Goal: Task Accomplishment & Management: Manage account settings

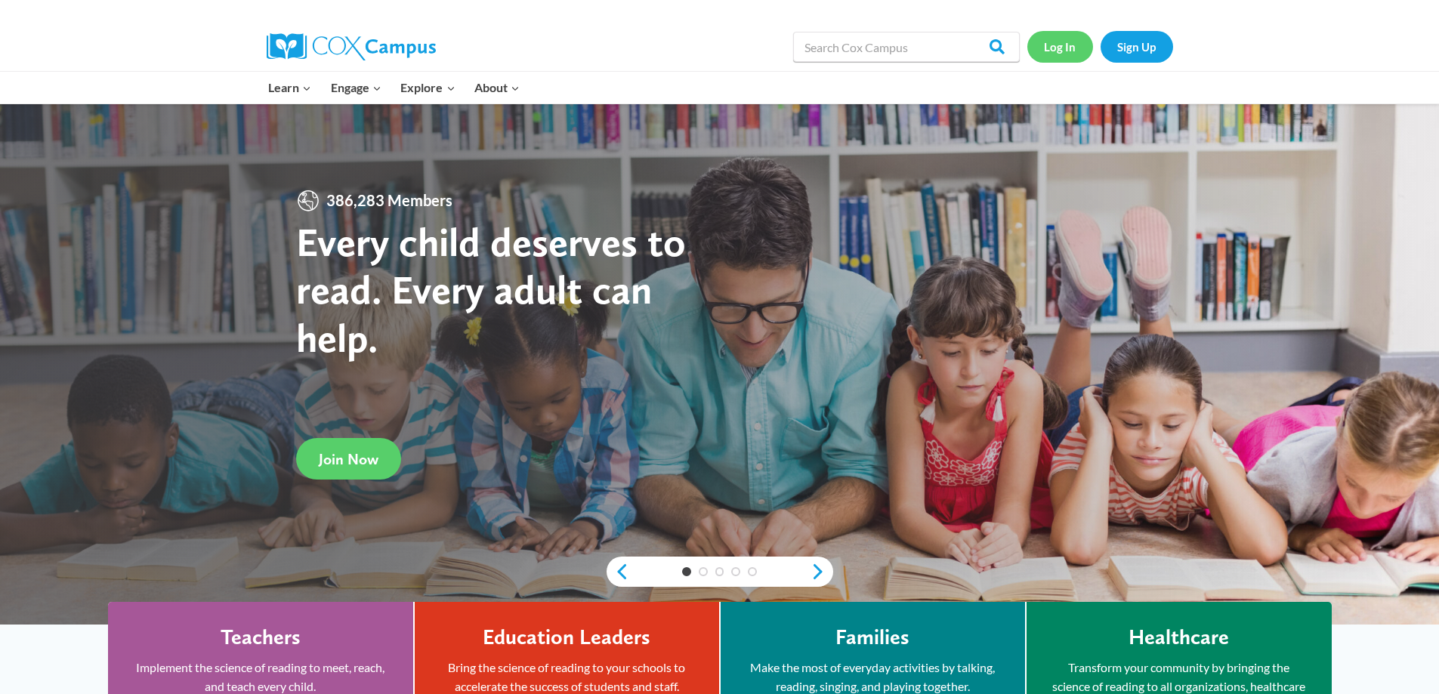
click at [1077, 39] on link "Log In" at bounding box center [1060, 46] width 66 height 31
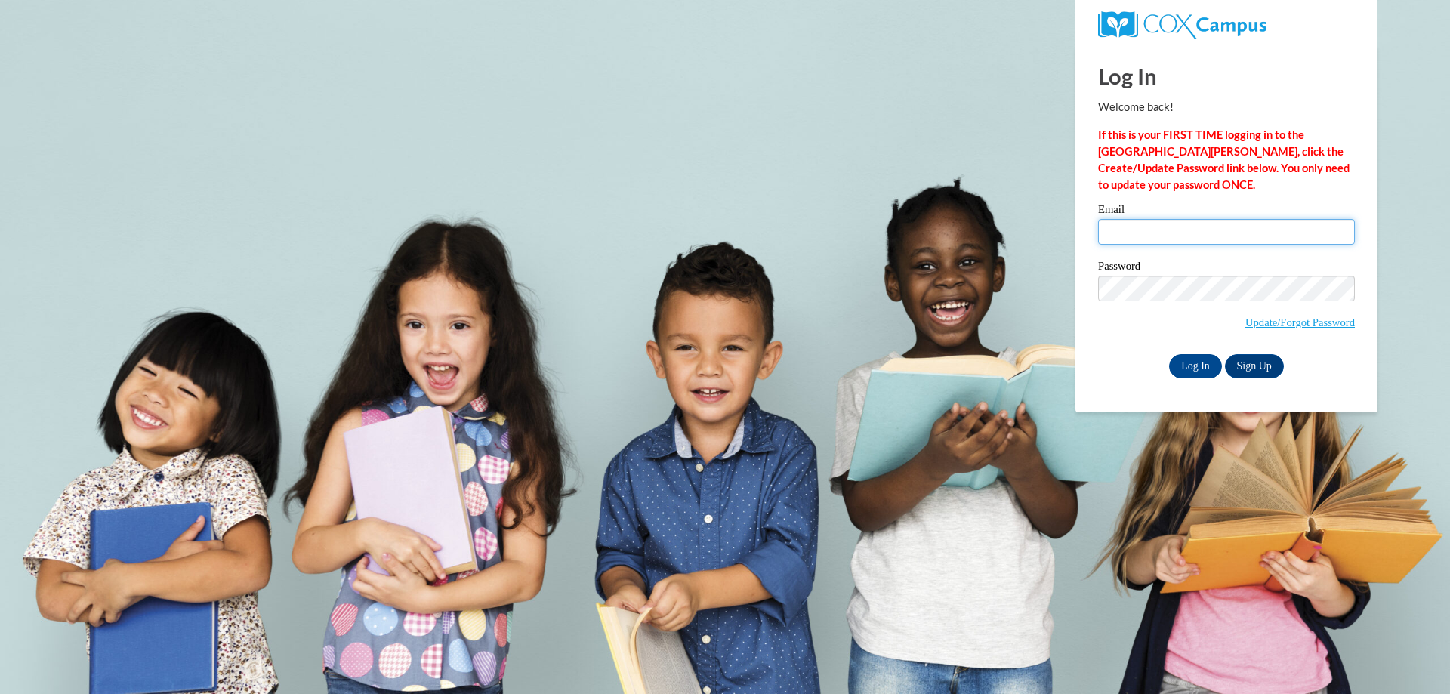
click at [1117, 234] on input "Email" at bounding box center [1226, 232] width 257 height 26
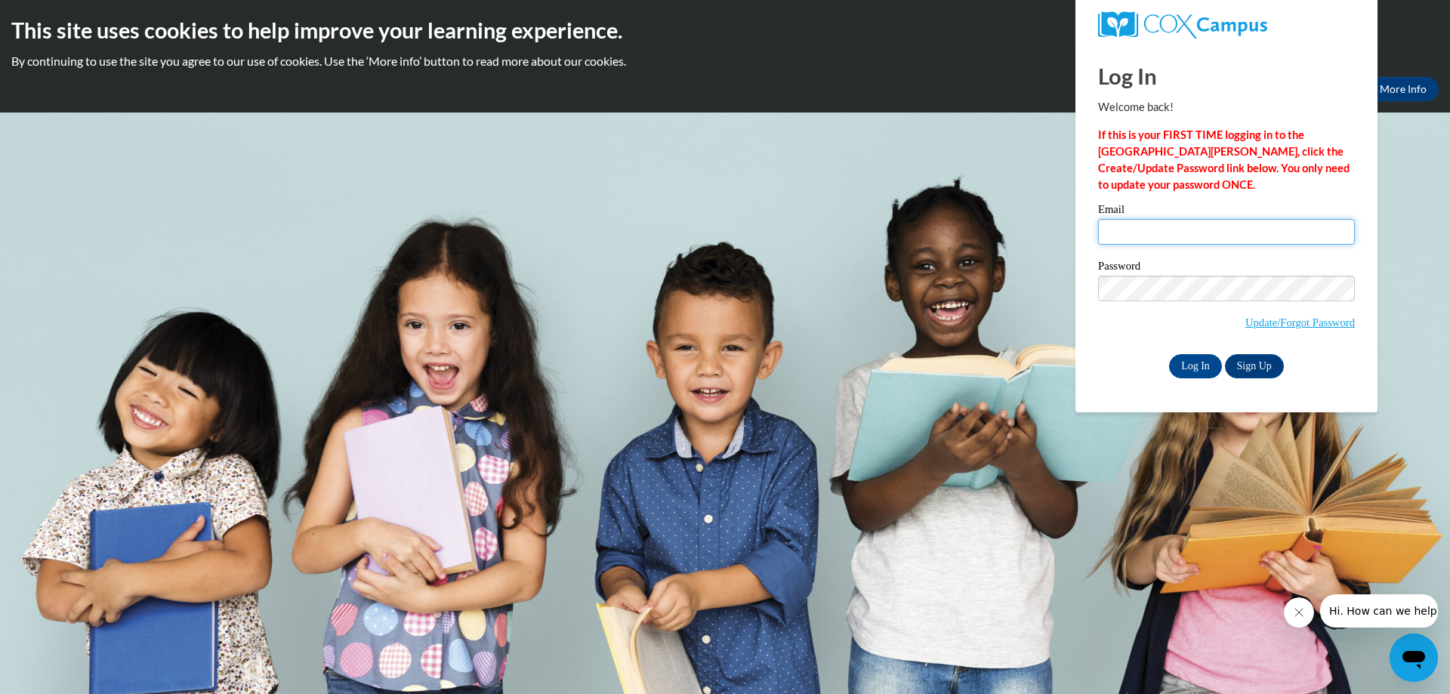
type input "[EMAIL_ADDRESS][DOMAIN_NAME]"
click at [1199, 364] on input "Log In" at bounding box center [1195, 366] width 53 height 24
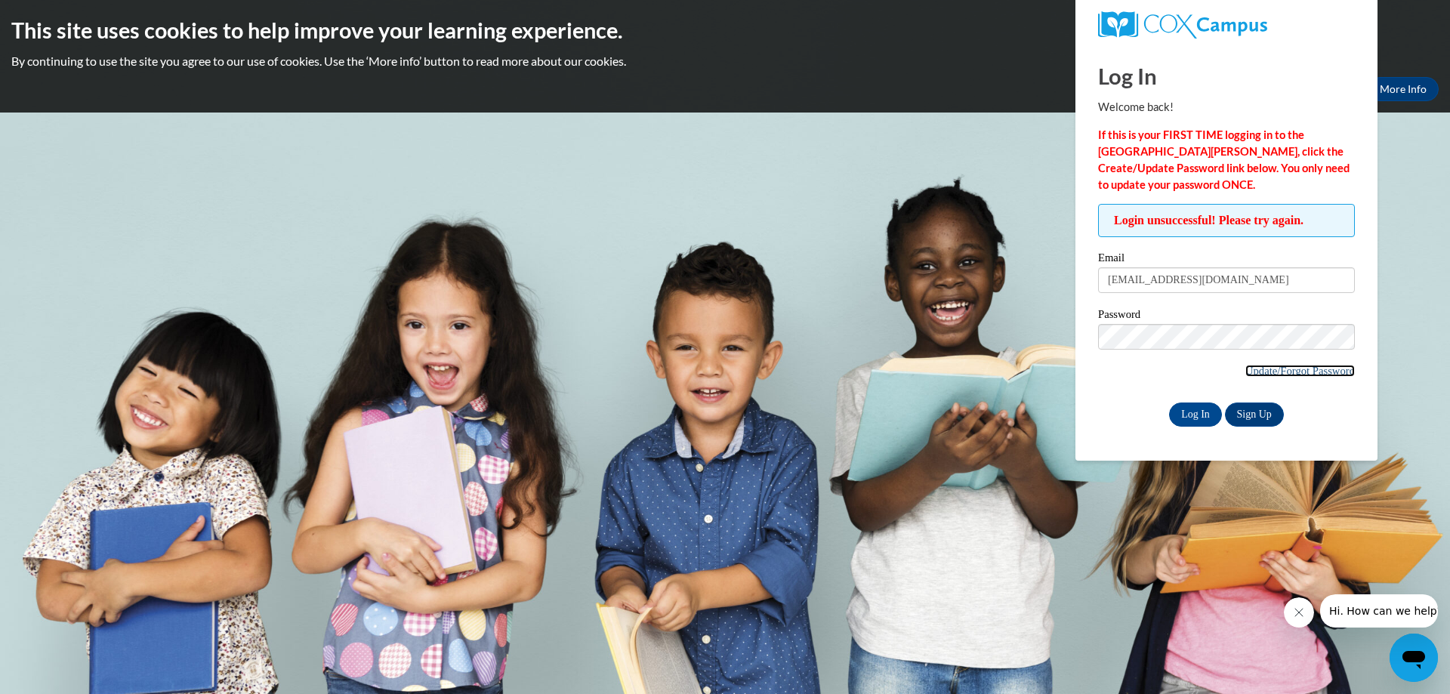
click at [1294, 369] on link "Update/Forgot Password" at bounding box center [1299, 371] width 109 height 12
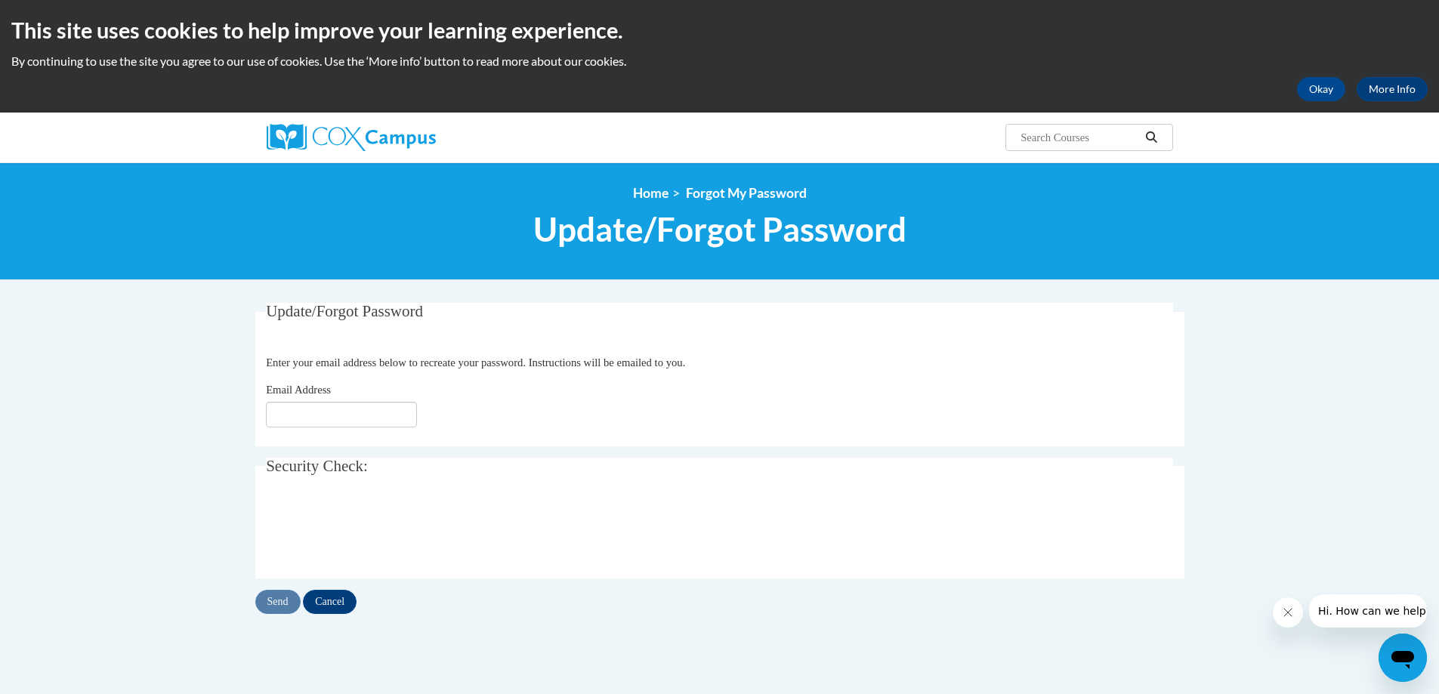
click at [1020, 446] on fieldset "Update/Forgot Password Please enter your email address Enter your email address…" at bounding box center [719, 374] width 929 height 143
click at [288, 602] on input "Send" at bounding box center [277, 602] width 45 height 24
click at [305, 424] on input "Email Address" at bounding box center [341, 415] width 151 height 26
type input "[EMAIL_ADDRESS][DOMAIN_NAME]"
click at [283, 601] on input "Send" at bounding box center [277, 602] width 45 height 24
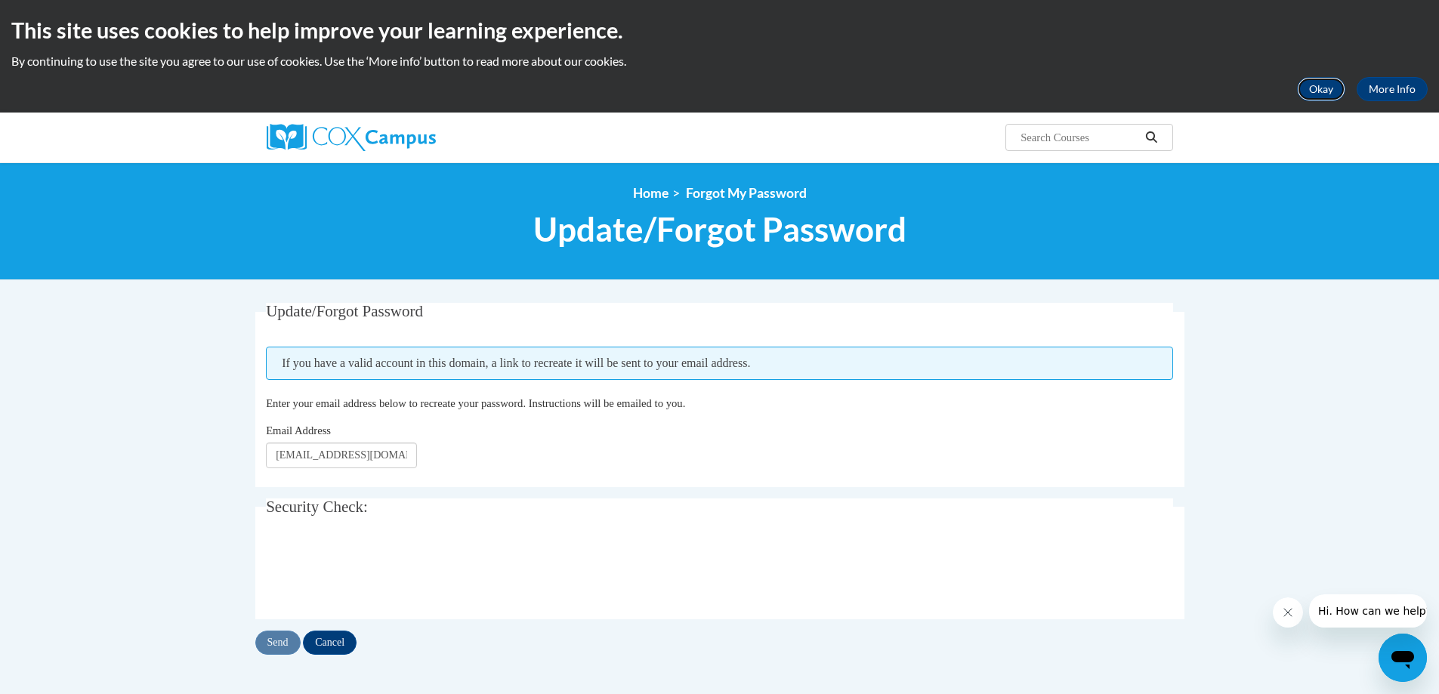
click at [1327, 92] on button "Okay" at bounding box center [1321, 89] width 48 height 24
